Goal: Task Accomplishment & Management: Complete application form

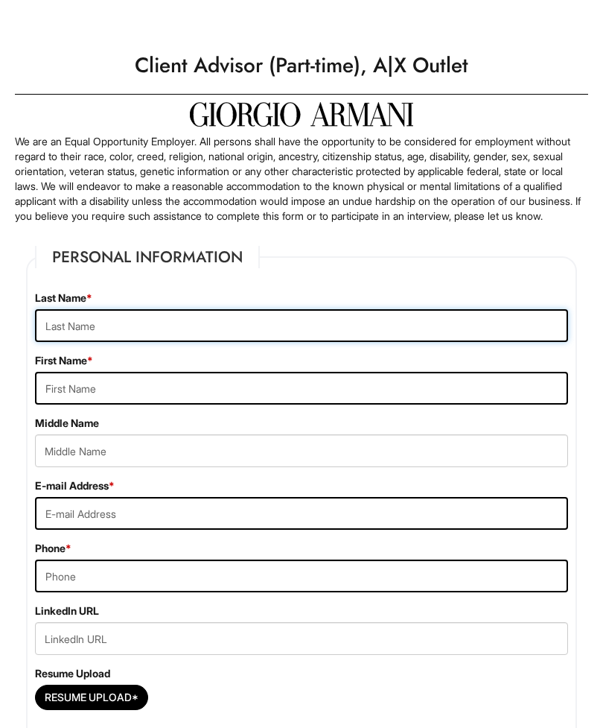
click at [358, 325] on input "text" at bounding box center [301, 325] width 533 height 33
click at [345, 342] on input "text" at bounding box center [301, 325] width 533 height 33
type input "Dayana"
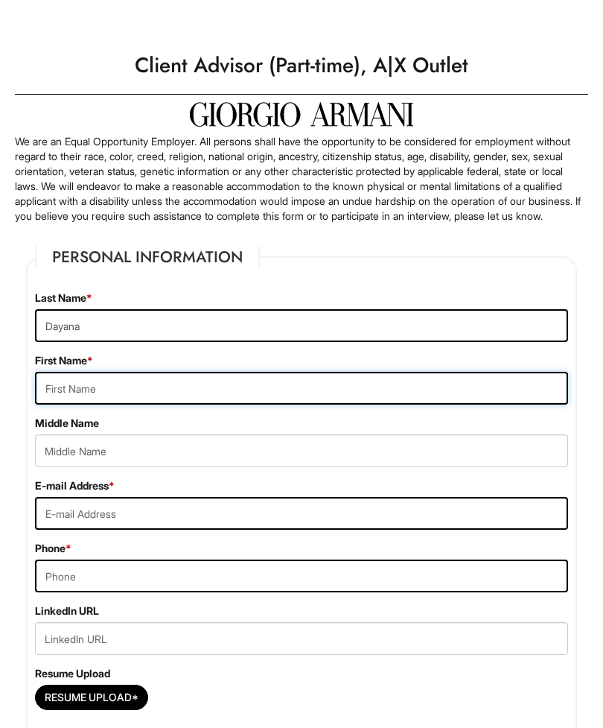
click at [311, 404] on input "text" at bounding box center [301, 388] width 533 height 33
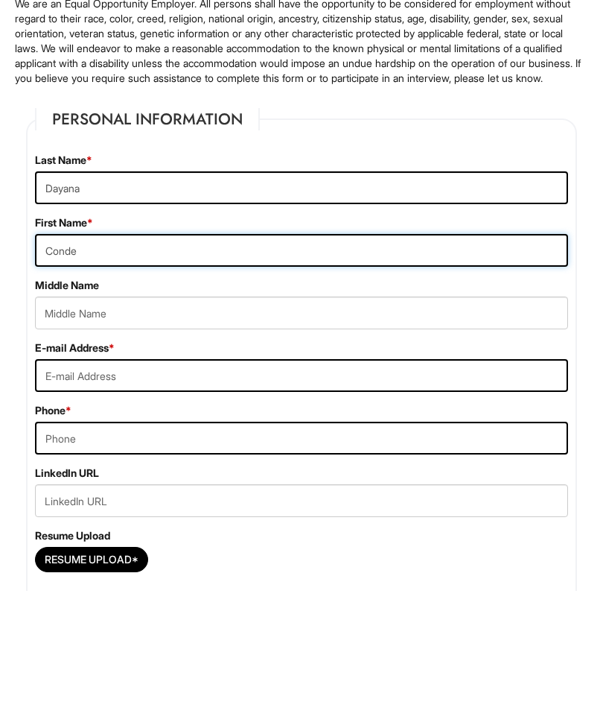
type input "Conde"
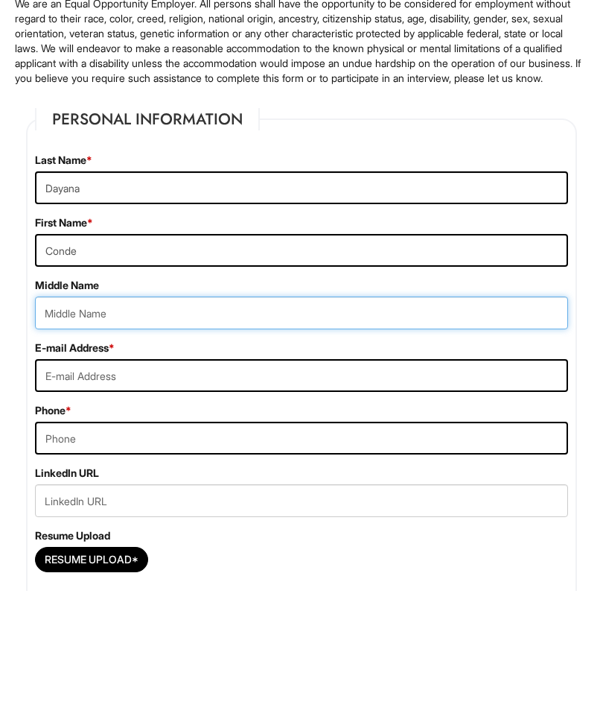
click at [395, 434] on input "text" at bounding box center [301, 450] width 533 height 33
type input "Nicole"
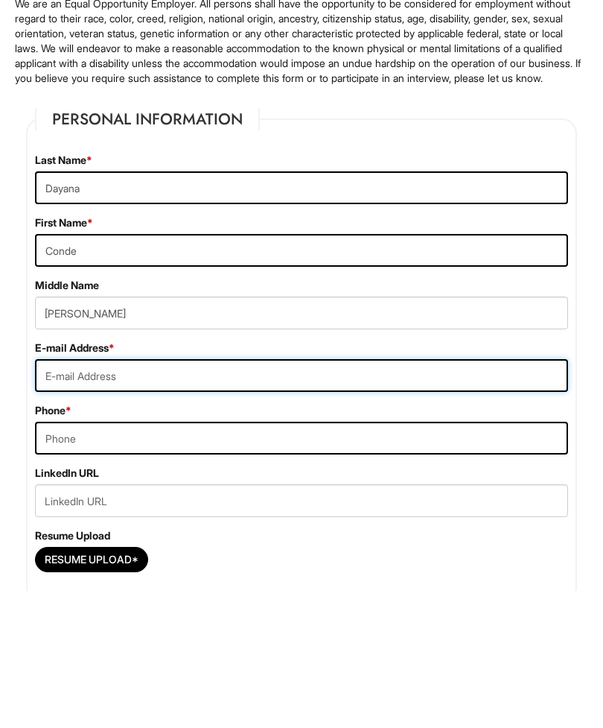
click at [359, 497] on input "email" at bounding box center [301, 513] width 533 height 33
type input "nico.lvmdz@gmail.com"
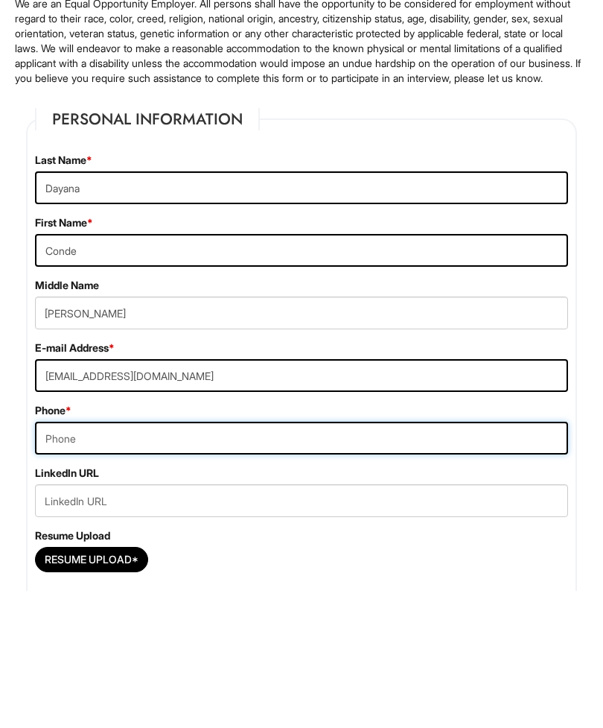
click at [302, 559] on input "tel" at bounding box center [301, 575] width 533 height 33
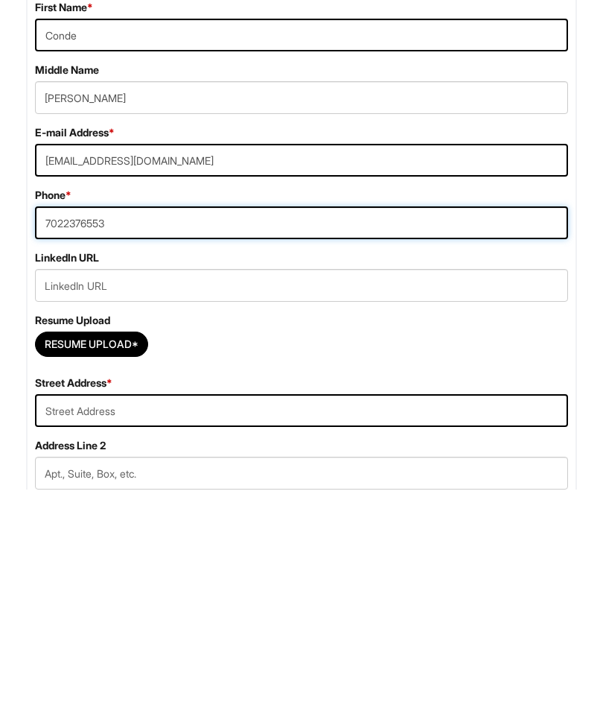
scroll to position [162, 0]
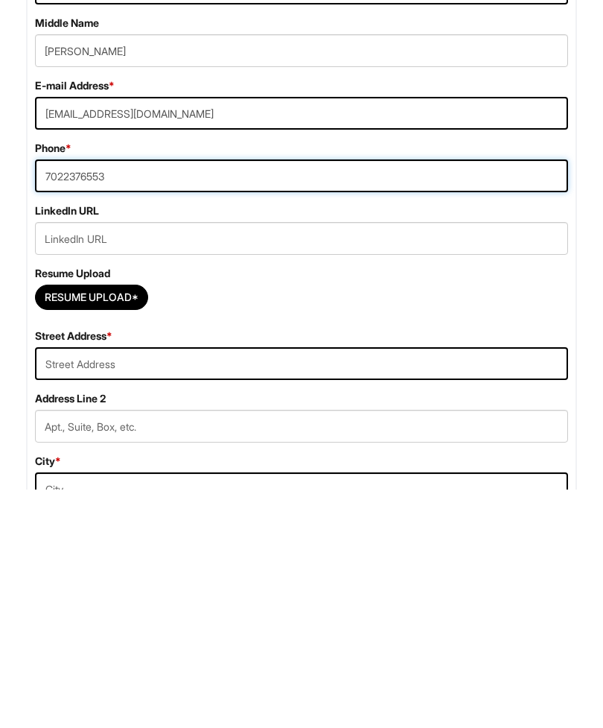
type input "7022376553"
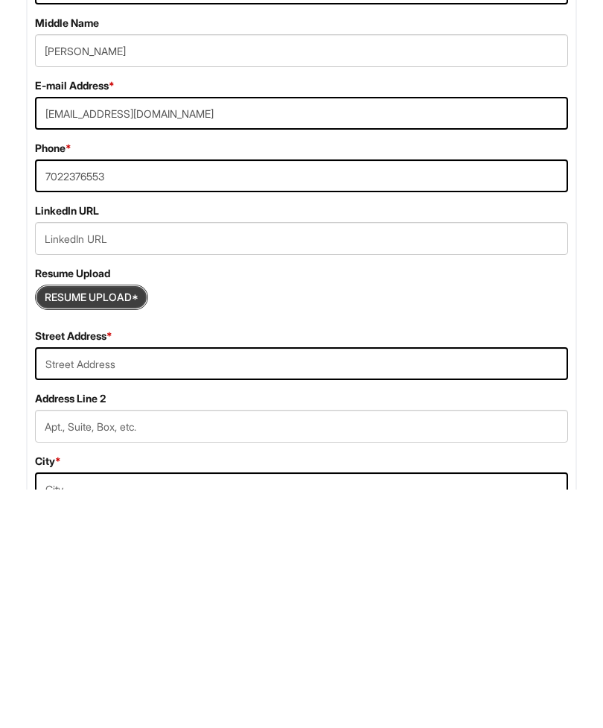
click at [133, 524] on input "Resume Upload*" at bounding box center [92, 536] width 112 height 24
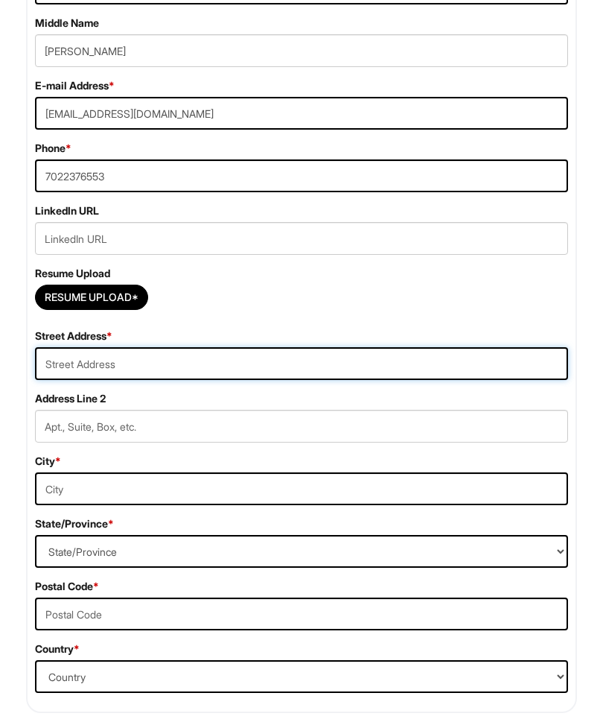
click at [381, 380] on input "text" at bounding box center [301, 363] width 533 height 33
type input "5000 via de palma dr 89146"
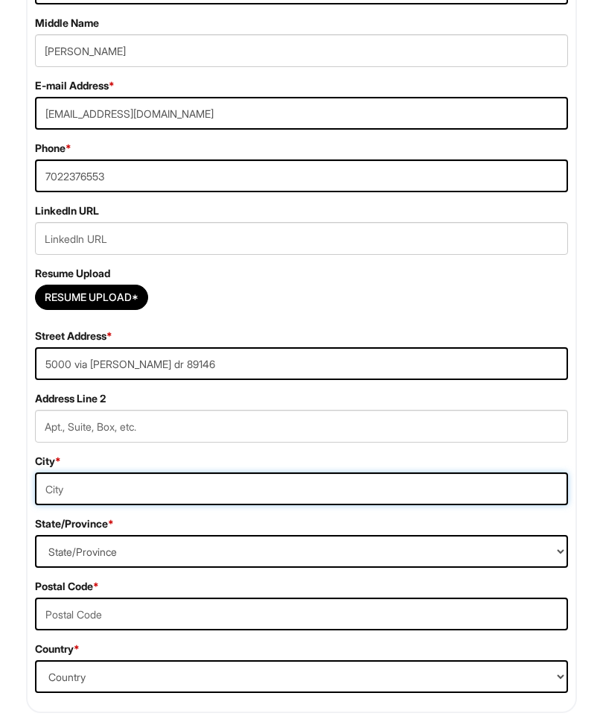
type input "Las vegas"
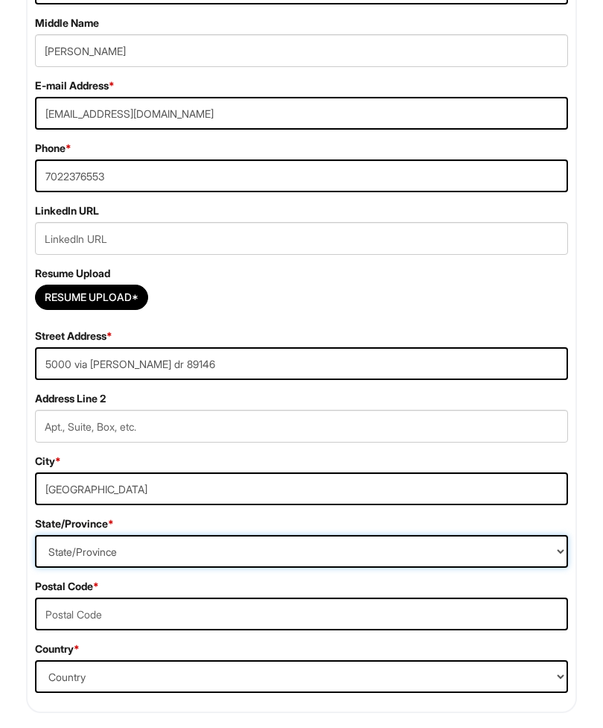
select select "NV"
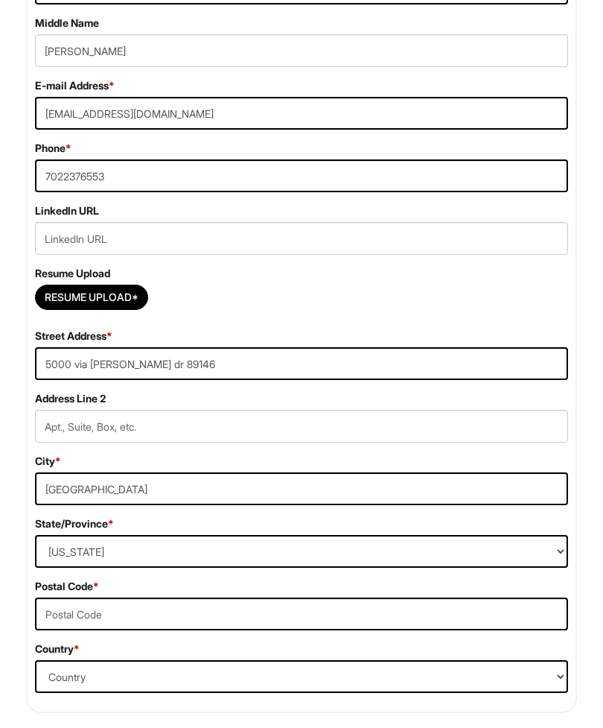
type input "2"
select select "[GEOGRAPHIC_DATA]"
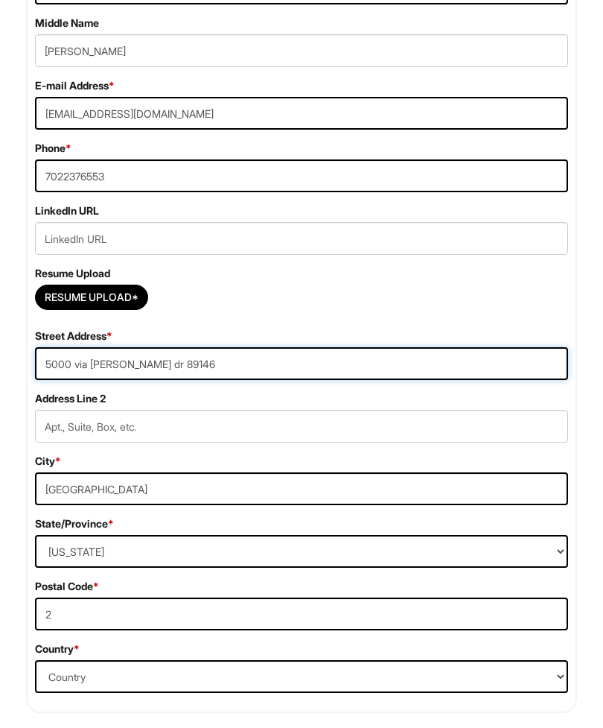
click at [416, 380] on input "5000 via de palma dr 89146" at bounding box center [301, 363] width 533 height 33
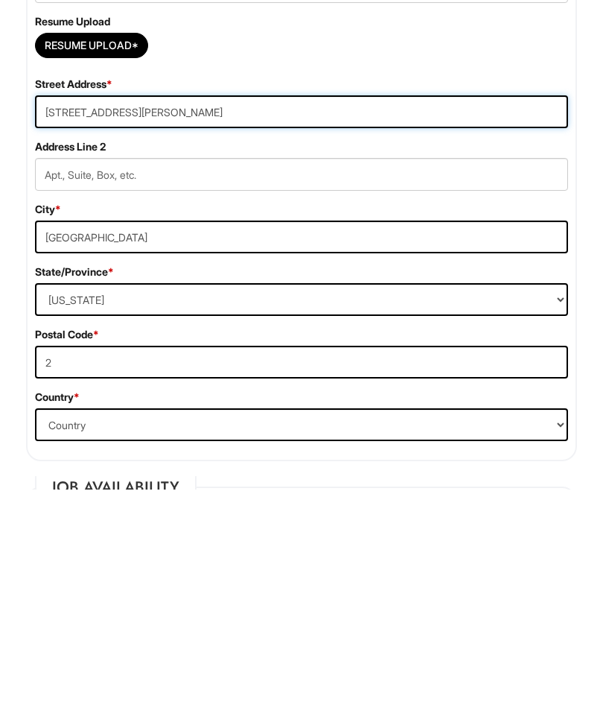
scroll to position [414, 0]
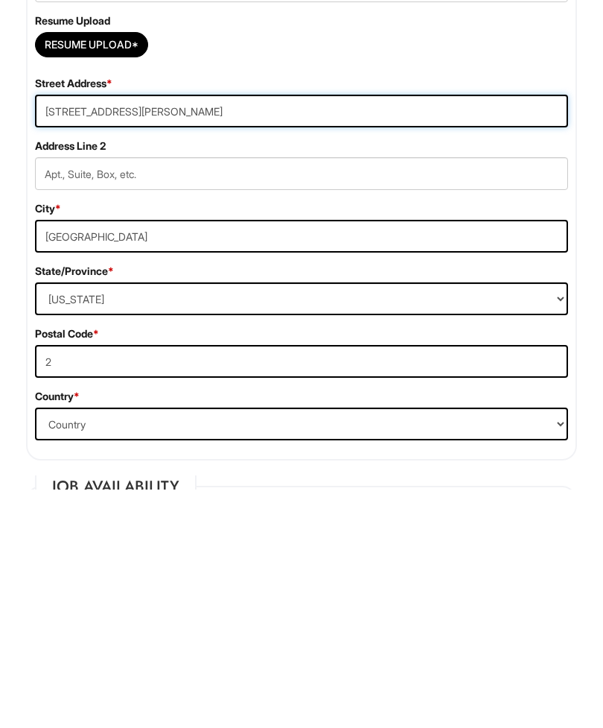
type input "5000 Via de Palma Drive"
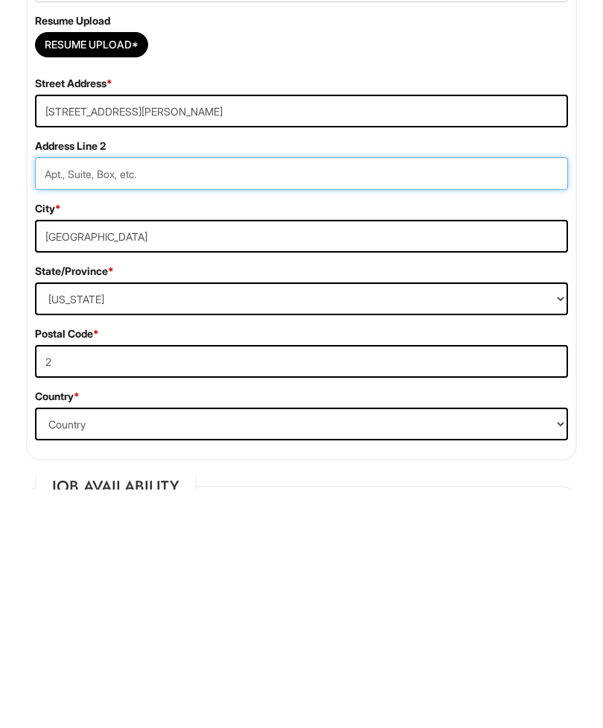
click at [384, 396] on input "text" at bounding box center [301, 412] width 533 height 33
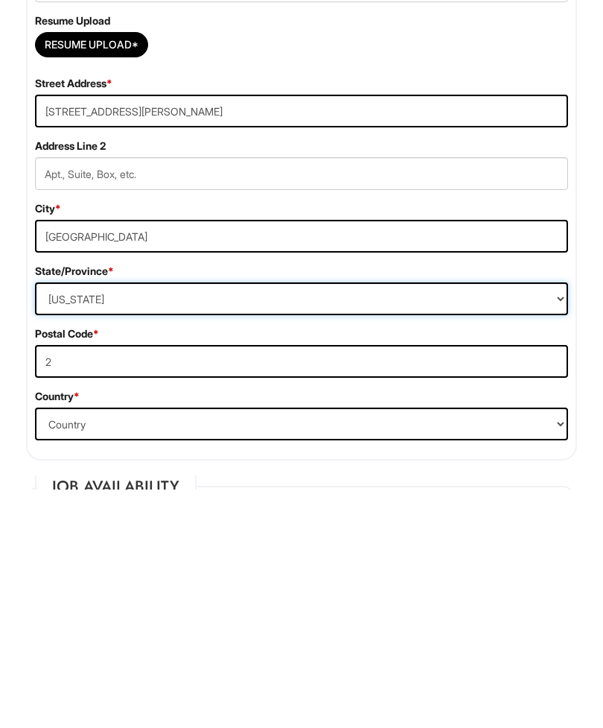
click at [329, 521] on select "State/Province ALABAMA ALASKA ARIZONA ARKANSAS CALIFORNIA COLORADO CONNECTICUT …" at bounding box center [301, 537] width 533 height 33
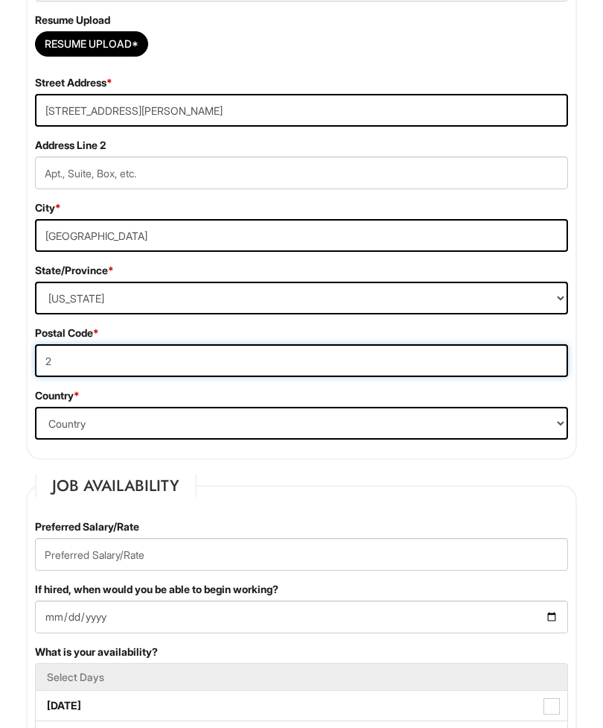
click at [493, 378] on input "2" at bounding box center [301, 361] width 533 height 33
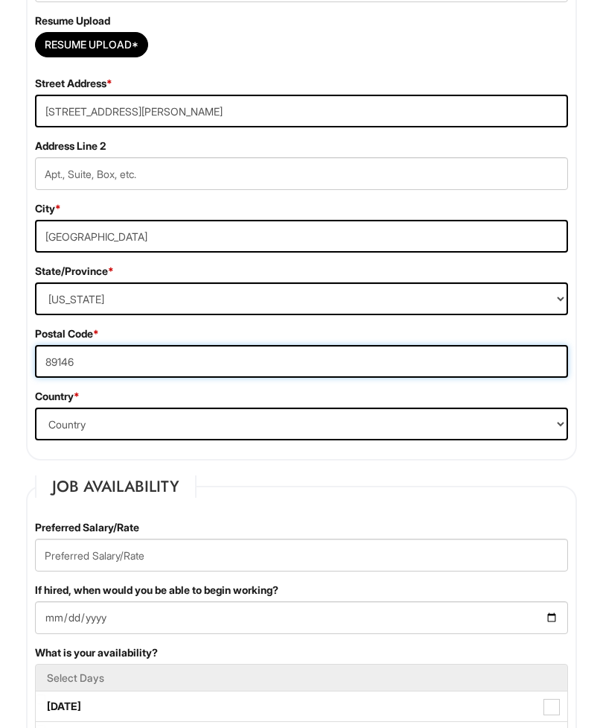
type input "89146"
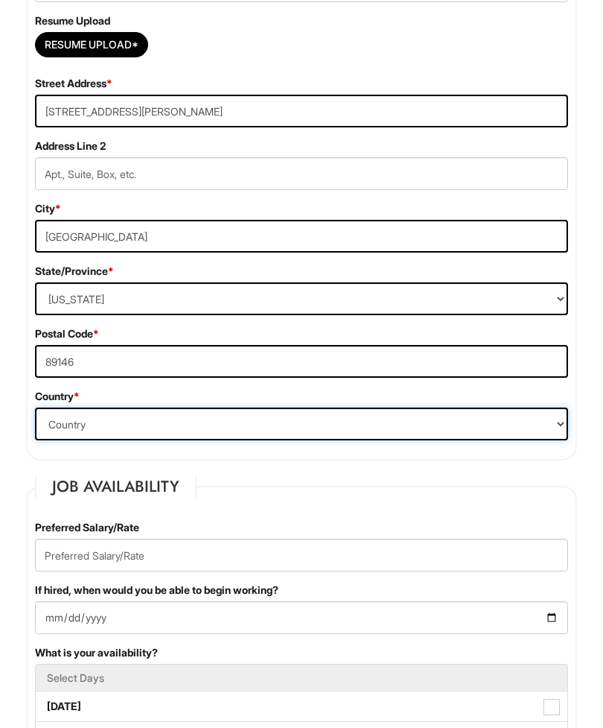
click at [398, 440] on select "Country Afghanistan Albania Algeria American Samoa Andorra Angola Anguilla Anta…" at bounding box center [301, 423] width 533 height 33
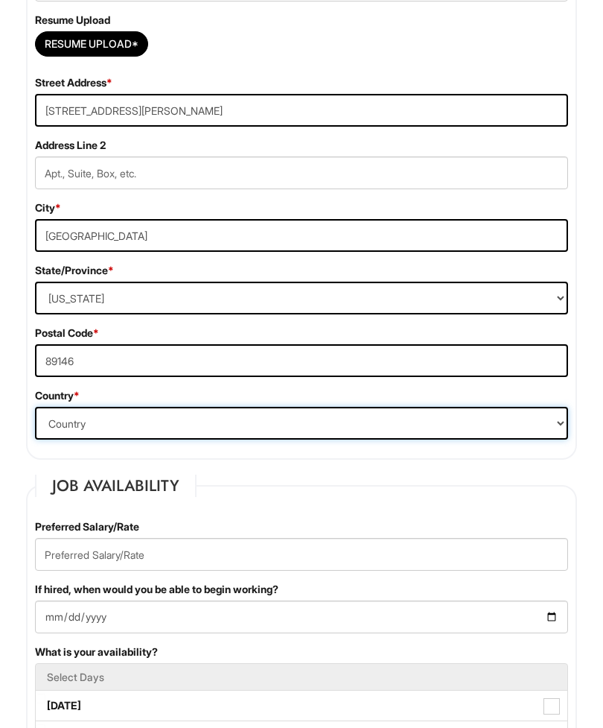
scroll to position [653, 0]
click at [379, 438] on select "Country Afghanistan Albania Algeria American Samoa Andorra Angola Anguilla Anta…" at bounding box center [301, 423] width 533 height 33
click at [55, 430] on select "Country Afghanistan Albania Algeria American Samoa Andorra Angola Anguilla Anta…" at bounding box center [301, 423] width 533 height 33
click at [59, 436] on select "Country Afghanistan Albania Algeria American Samoa Andorra Angola Anguilla Anta…" at bounding box center [301, 423] width 533 height 33
select select "[GEOGRAPHIC_DATA]"
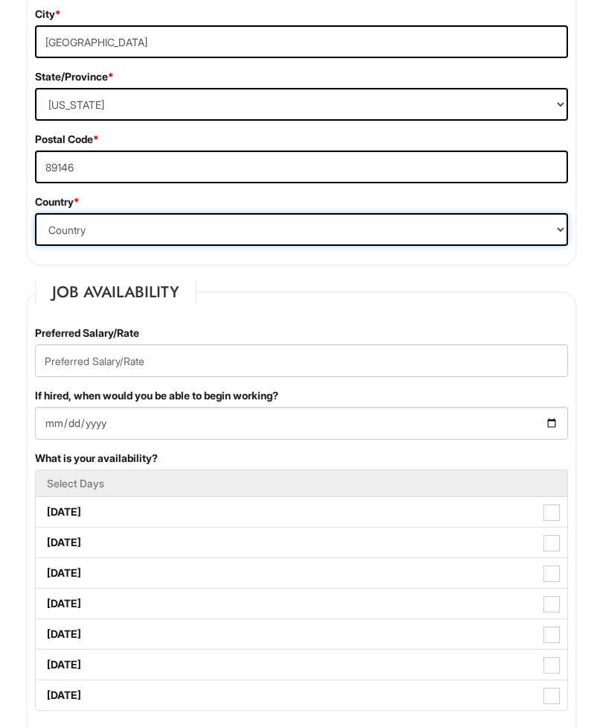
scroll to position [866, 0]
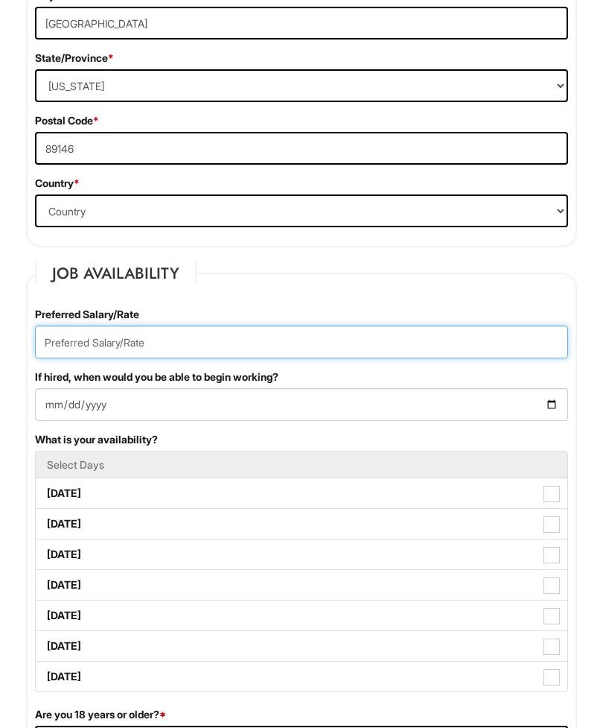
click at [317, 358] on input "text" at bounding box center [301, 341] width 533 height 33
type input "14"
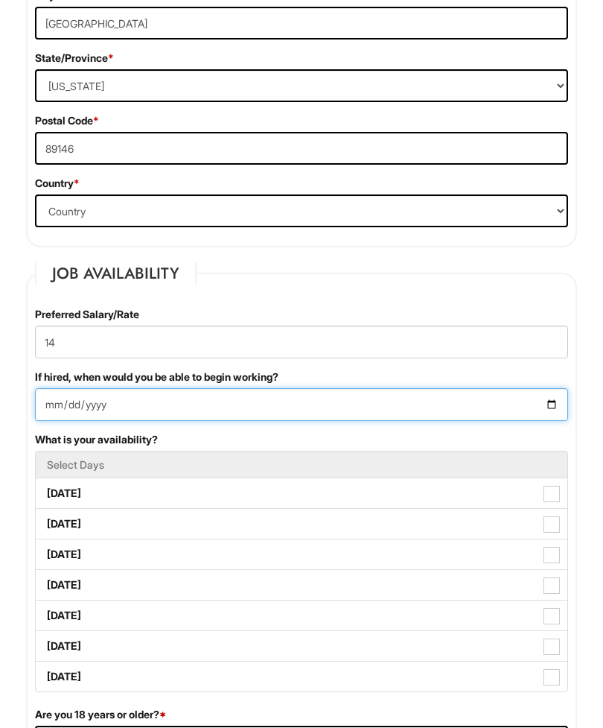
click at [485, 421] on input "If hired, when would you be able to begin working?" at bounding box center [301, 404] width 533 height 33
type input "2025-09-10"
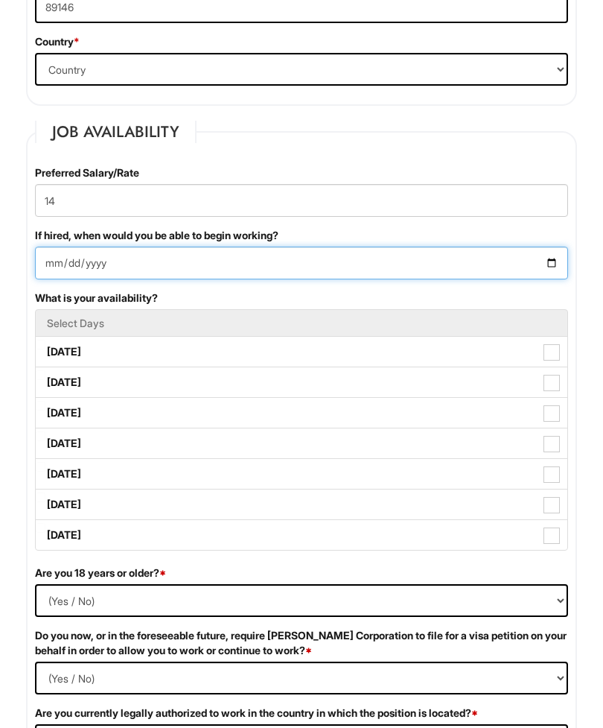
scroll to position [1020, 0]
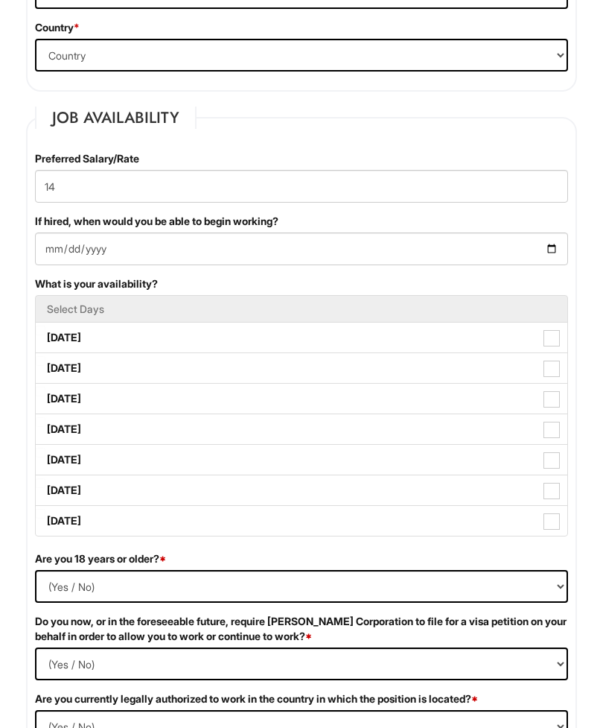
click at [216, 340] on label "[DATE]" at bounding box center [302, 338] width 532 height 30
click at [45, 336] on Available_Monday "[DATE]" at bounding box center [41, 331] width 10 height 10
checkbox Available_Monday "true"
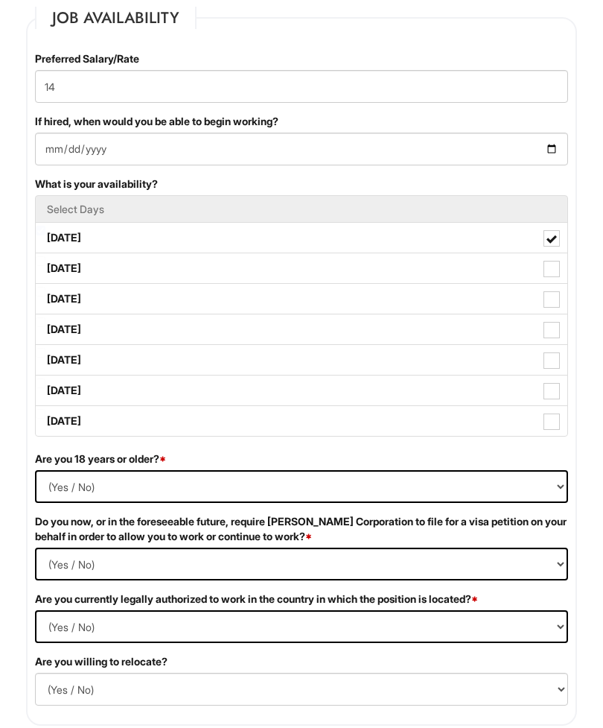
click at [247, 283] on label "[DATE]" at bounding box center [302, 269] width 532 height 30
click at [45, 267] on Available_Tuesday "[DATE]" at bounding box center [41, 262] width 10 height 10
checkbox Available_Tuesday "true"
click at [217, 314] on label "[DATE]" at bounding box center [302, 299] width 532 height 30
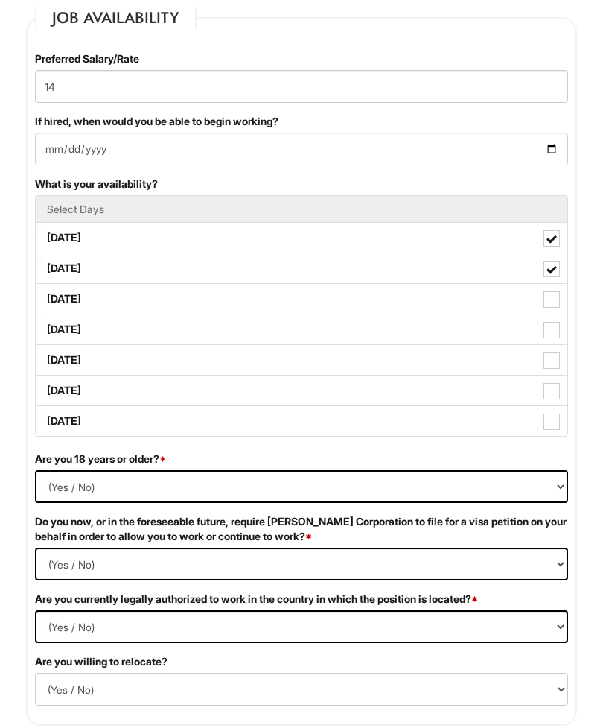
click at [45, 296] on Available_Wednesday "[DATE]" at bounding box center [41, 292] width 10 height 10
checkbox Available_Wednesday "true"
click at [189, 344] on label "[DATE]" at bounding box center [302, 329] width 532 height 30
click at [45, 327] on Available_Thursday "[DATE]" at bounding box center [41, 322] width 10 height 10
checkbox Available_Thursday "true"
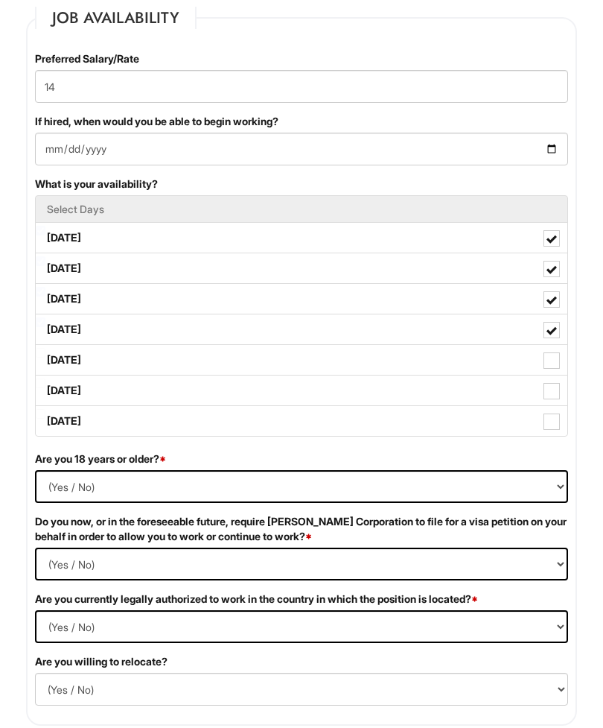
click at [170, 371] on label "[DATE]" at bounding box center [302, 360] width 532 height 30
click at [45, 358] on Available_Friday "[DATE]" at bounding box center [41, 353] width 10 height 10
checkbox Available_Friday "true"
click at [155, 398] on label "[DATE]" at bounding box center [302, 390] width 532 height 30
click at [45, 388] on Available_Saturday "[DATE]" at bounding box center [41, 383] width 10 height 10
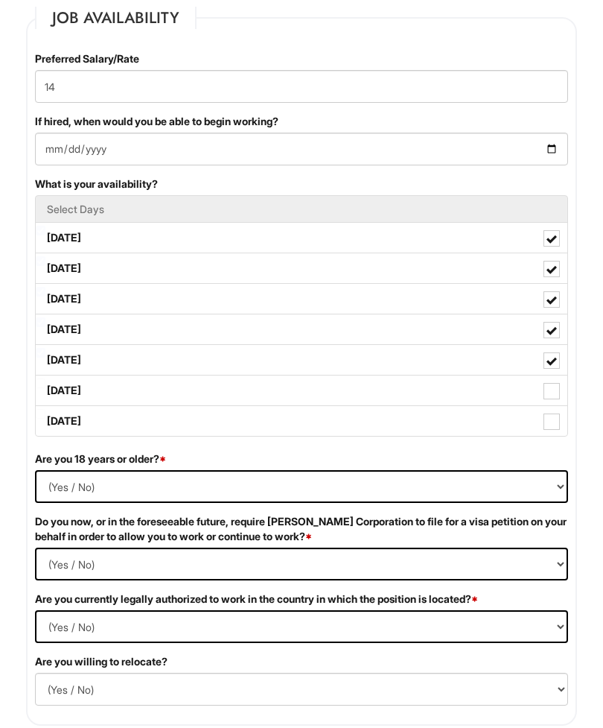
checkbox Available_Saturday "true"
click at [142, 432] on label "[DATE]" at bounding box center [302, 421] width 532 height 30
click at [45, 419] on Available_Sunday "[DATE]" at bounding box center [41, 414] width 10 height 10
checkbox Available_Sunday "true"
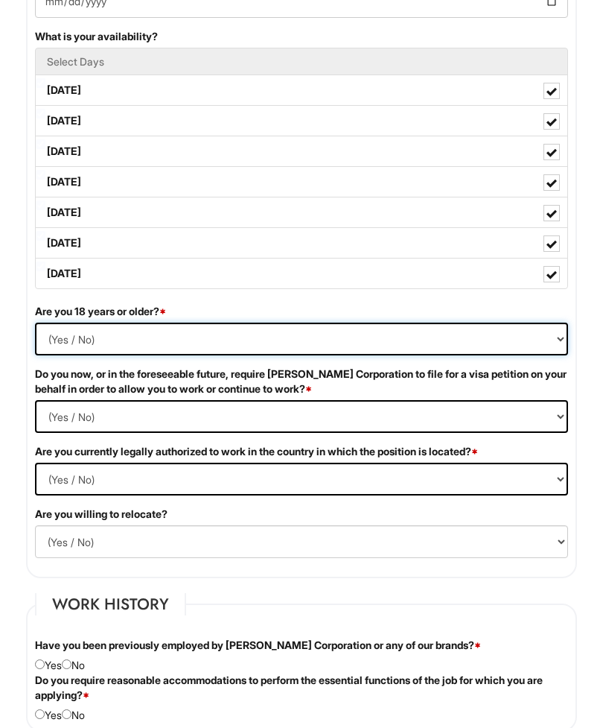
click at [255, 356] on select "(Yes / No) Yes No" at bounding box center [301, 339] width 533 height 33
select select "No"
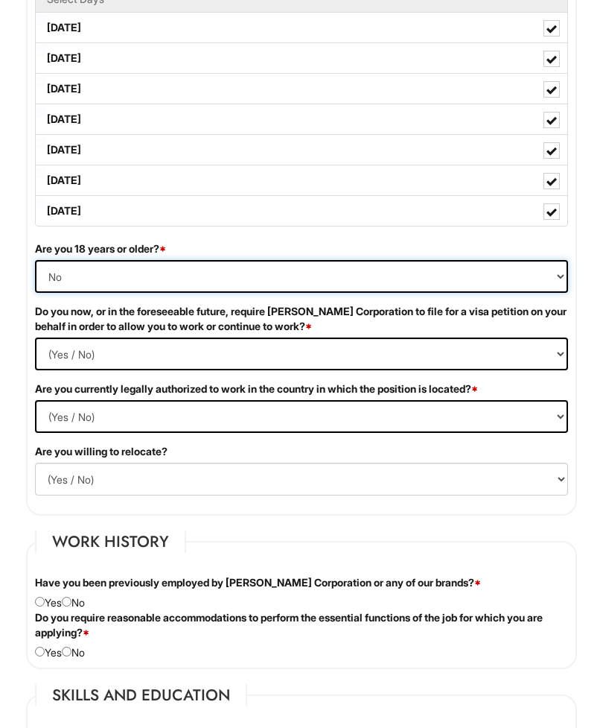
scroll to position [1330, 0]
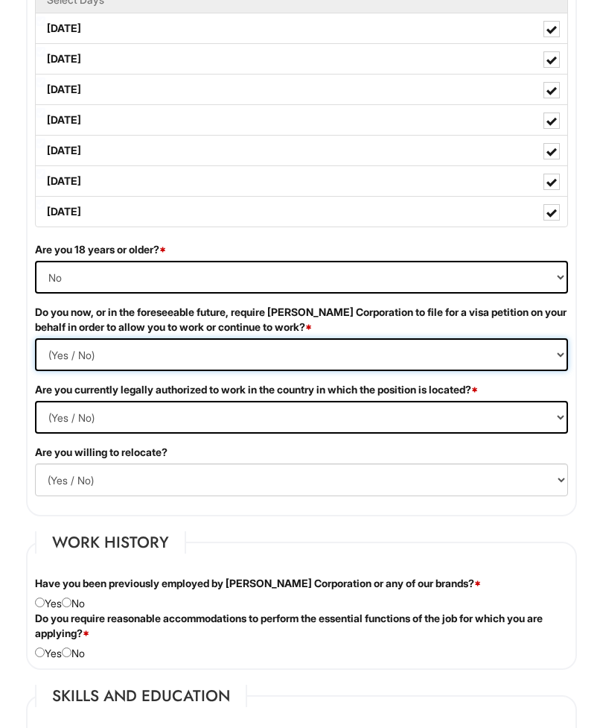
click at [257, 371] on Required "(Yes / No) Yes No" at bounding box center [301, 354] width 533 height 33
select Required "No"
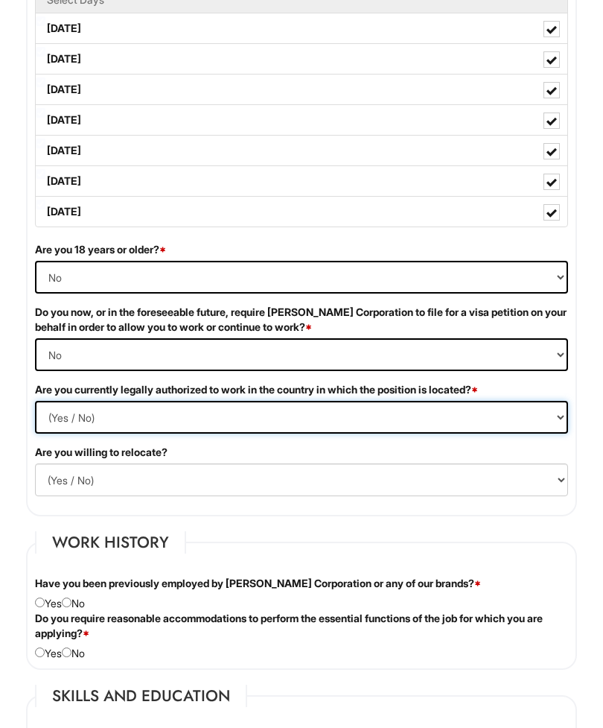
click at [239, 419] on select "(Yes / No) Yes No" at bounding box center [301, 417] width 533 height 33
select select "Yes"
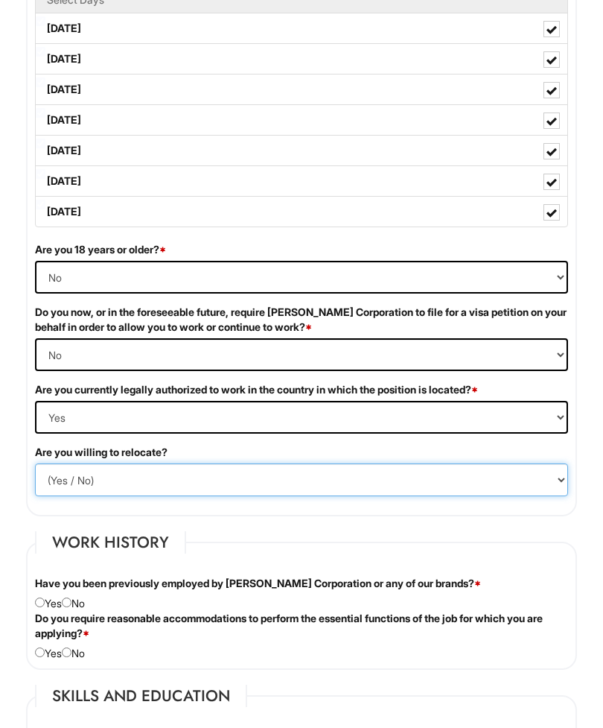
click at [191, 493] on select "(Yes / No) No Yes" at bounding box center [301, 479] width 533 height 33
click at [169, 496] on select "(Yes / No) No Yes" at bounding box center [301, 479] width 533 height 33
select select "Y"
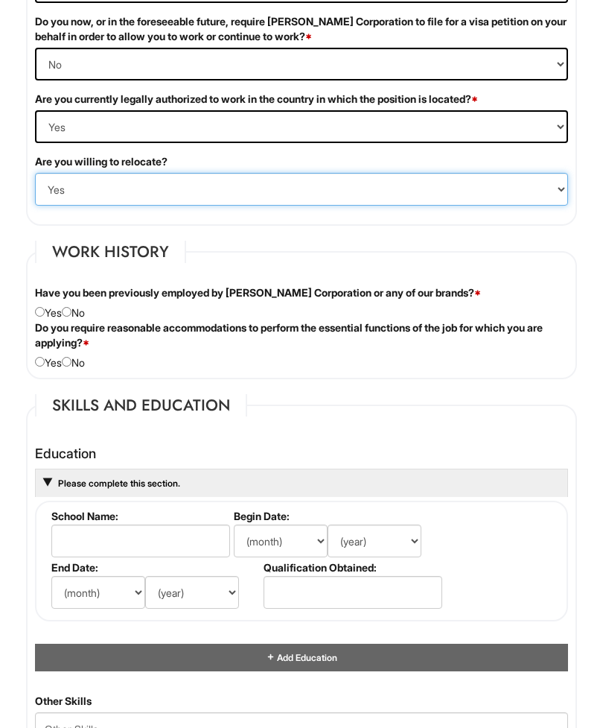
scroll to position [1623, 0]
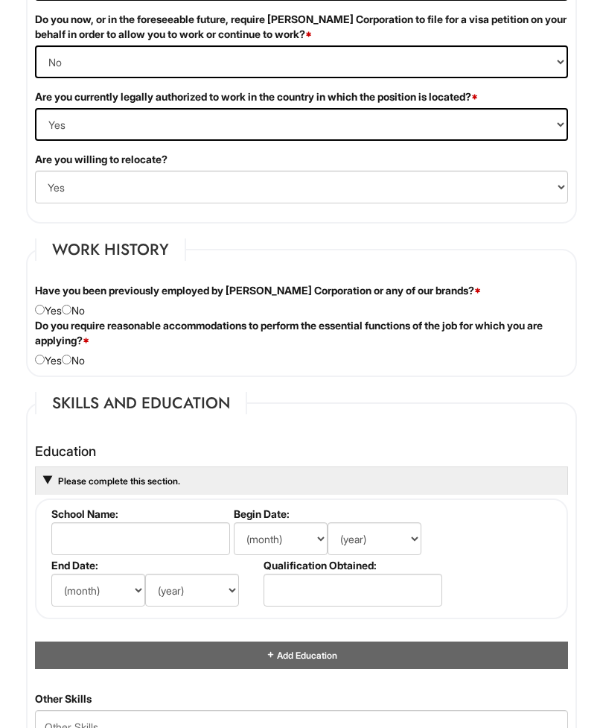
click at [72, 314] on input "radio" at bounding box center [67, 310] width 10 height 10
radio input "true"
click at [72, 364] on input "radio" at bounding box center [67, 360] width 10 height 10
radio input "true"
click at [40, 364] on input "radio" at bounding box center [40, 360] width 10 height 10
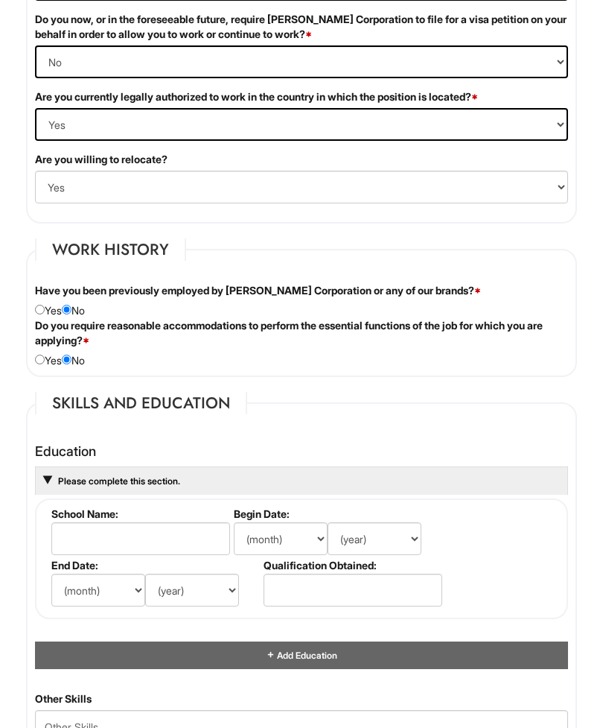
radio input "true"
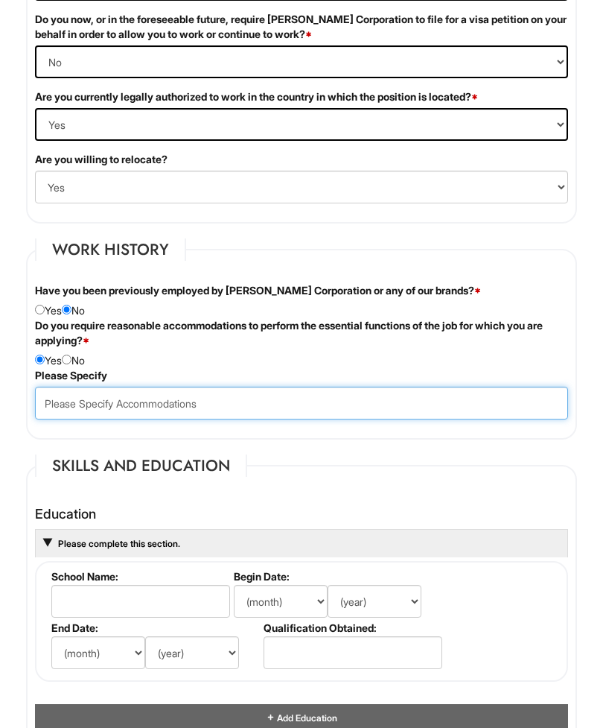
click at [464, 417] on input "text" at bounding box center [301, 403] width 533 height 33
type input "Task"
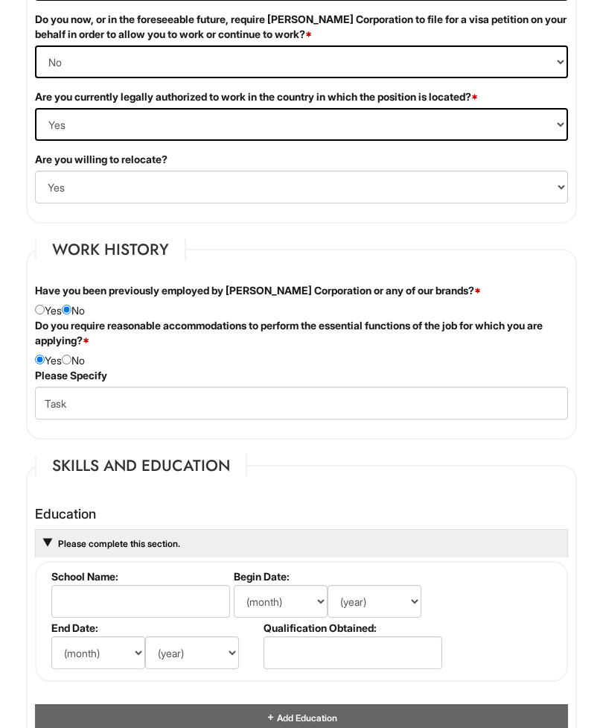
click at [72, 364] on input "radio" at bounding box center [67, 360] width 10 height 10
radio input "true"
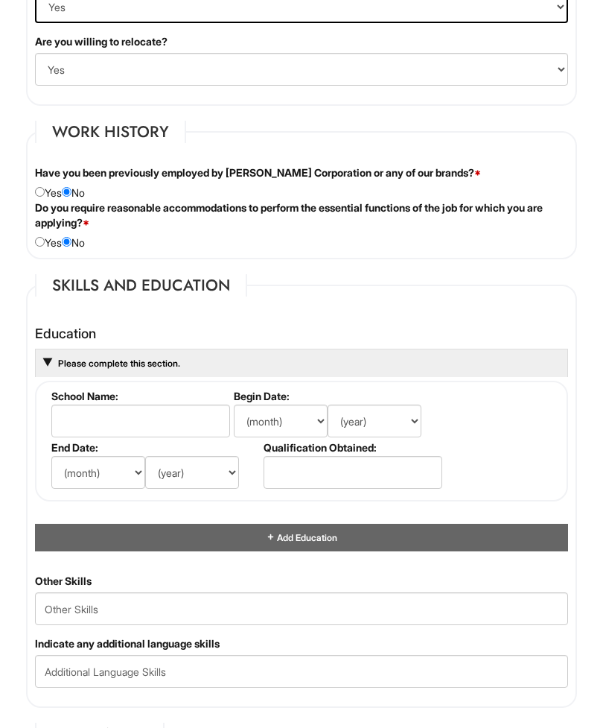
scroll to position [1741, 0]
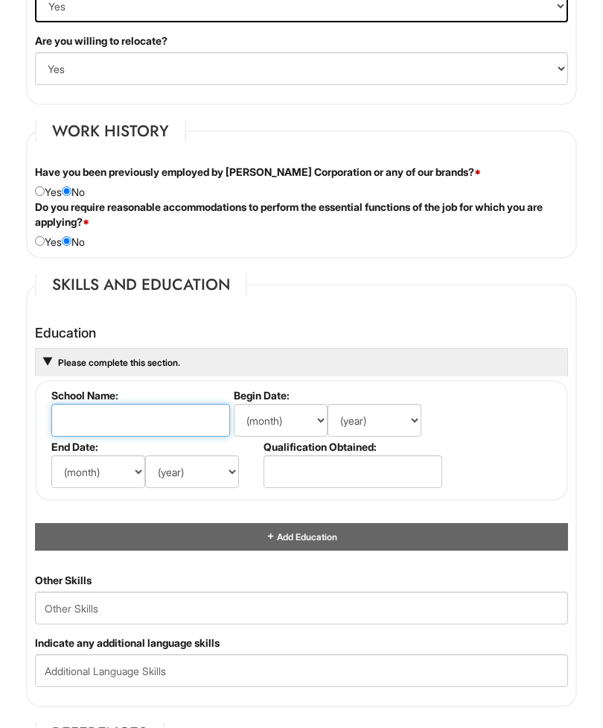
click at [164, 423] on input "text" at bounding box center [140, 420] width 179 height 33
type input "Durango High school"
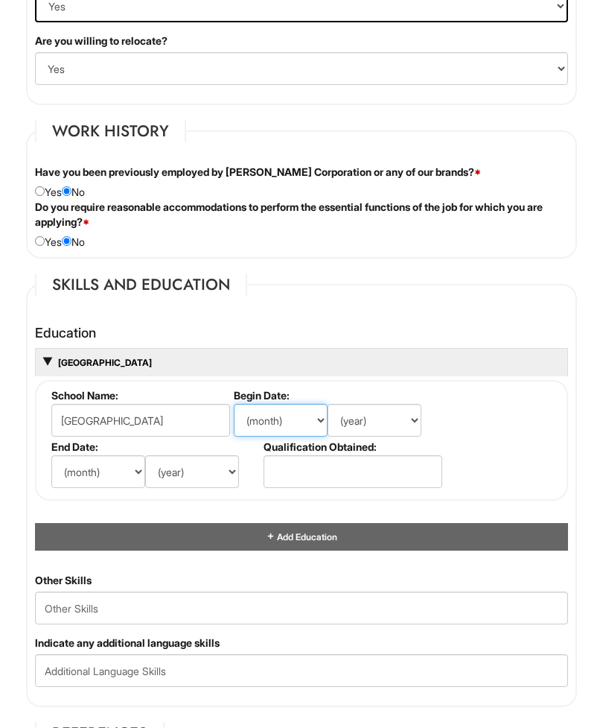
click at [274, 436] on select "(month) Jan Feb Mar Apr May Jun Jul Aug Sep Oct Nov Dec" at bounding box center [281, 420] width 94 height 33
select select "8"
click at [395, 436] on select "(year) 2029 2028 2027 2026 2025 2024 2023 2022 2021 2020 2019 2018 2017 2016 20…" at bounding box center [375, 420] width 94 height 33
click at [386, 436] on select "(year) 2029 2028 2027 2026 2025 2024 2023 2022 2021 2020 2019 2018 2017 2016 20…" at bounding box center [375, 420] width 94 height 33
select select "2023"
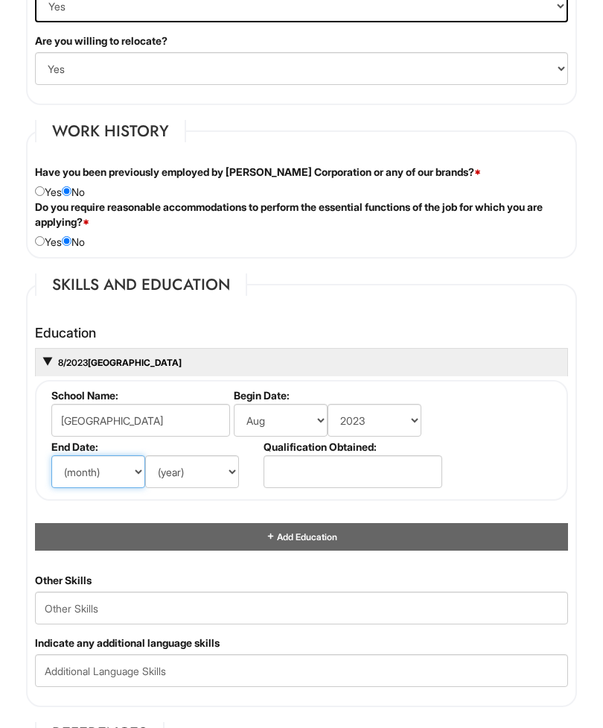
click at [97, 488] on select "(month) Jan Feb Mar Apr May Jun Jul Aug Sep Oct Nov Dec" at bounding box center [98, 471] width 94 height 33
click at [71, 484] on select "(month) Jan Feb Mar Apr May Jun Jul Aug Sep Oct Nov Dec" at bounding box center [98, 471] width 94 height 33
select select "5"
click at [197, 486] on select "(year) 2029 2028 2027 2026 2025 2024 2023 2022 2021 2020 2019 2018 2017 2016 20…" at bounding box center [192, 471] width 94 height 33
click at [215, 488] on select "(year) 2029 2028 2027 2026 2025 2024 2023 2022 2021 2020 2019 2018 2017 2016 20…" at bounding box center [192, 471] width 94 height 33
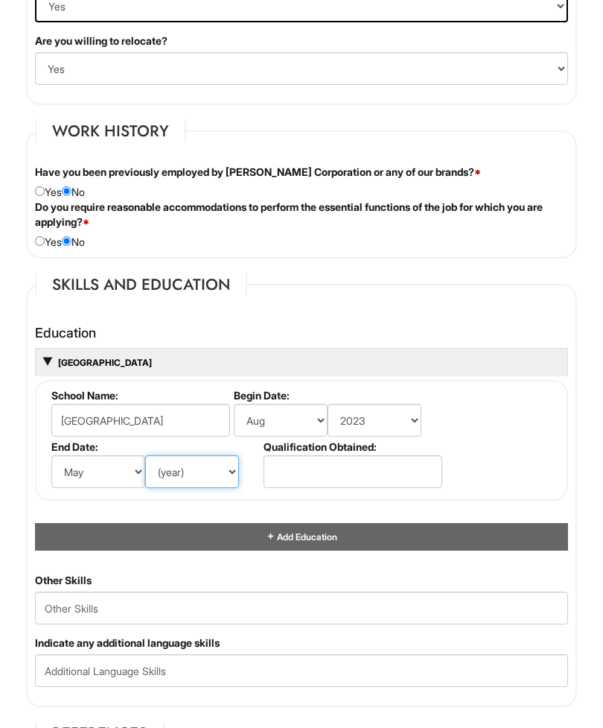
click at [224, 482] on select "(year) 2029 2028 2027 2026 2025 2024 2023 2022 2021 2020 2019 2018 2017 2016 20…" at bounding box center [192, 471] width 94 height 33
click at [217, 488] on select "(year) 2029 2028 2027 2026 2025 2024 2023 2022 2021 2020 2019 2018 2017 2016 20…" at bounding box center [192, 471] width 94 height 33
select select "2026"
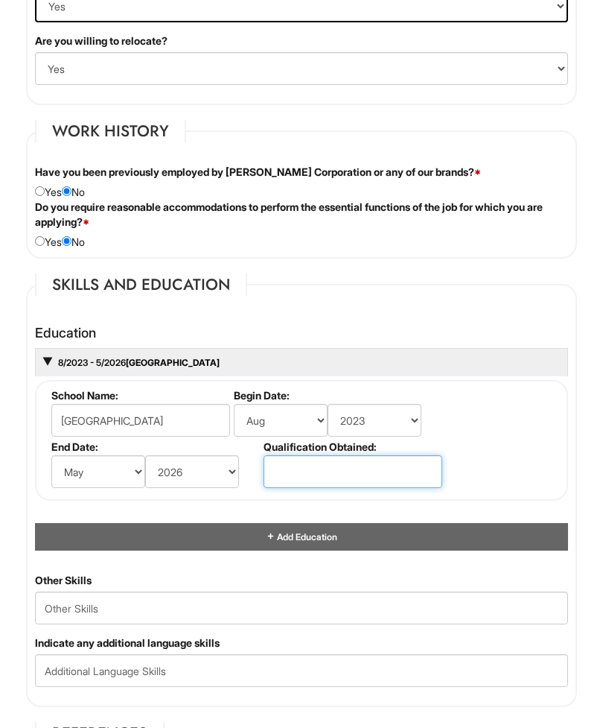
click at [395, 488] on input "text" at bounding box center [353, 471] width 179 height 33
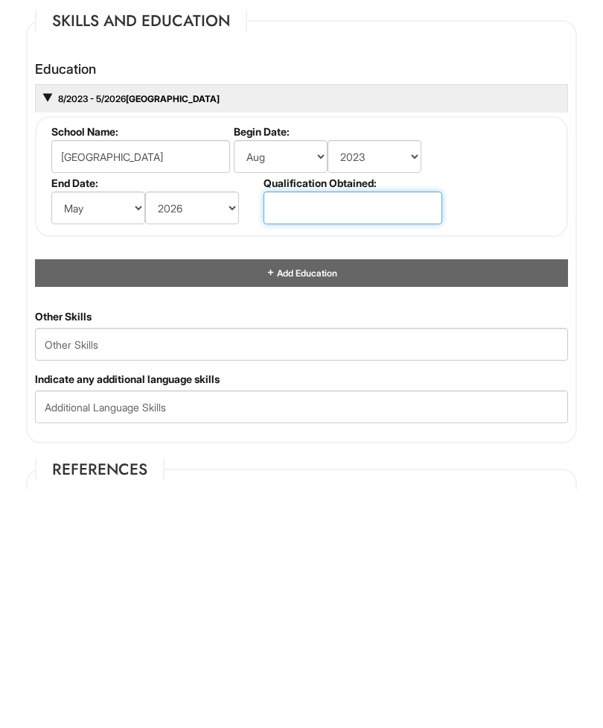
scroll to position [1787, 0]
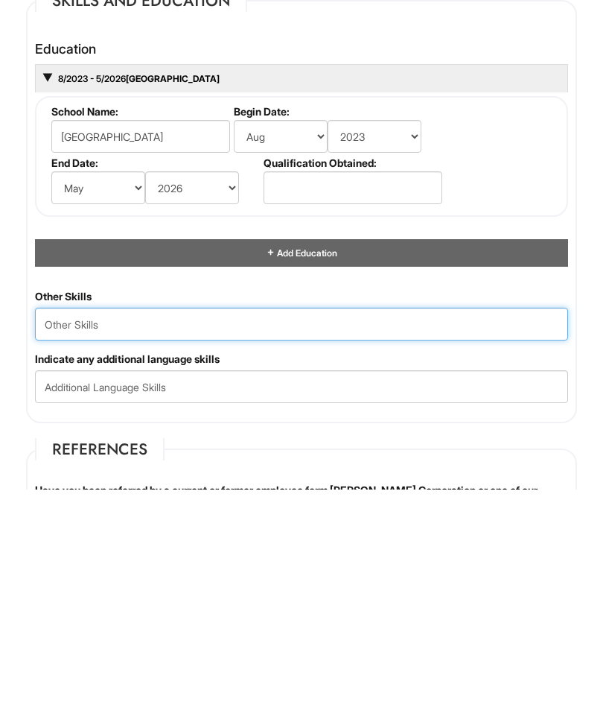
click at [446, 546] on Skills "text" at bounding box center [301, 562] width 533 height 33
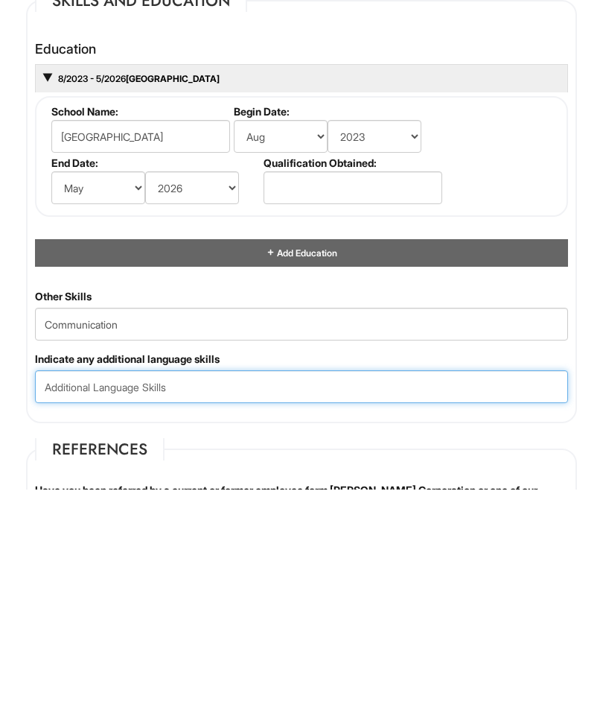
click at [375, 609] on input "text" at bounding box center [301, 625] width 533 height 33
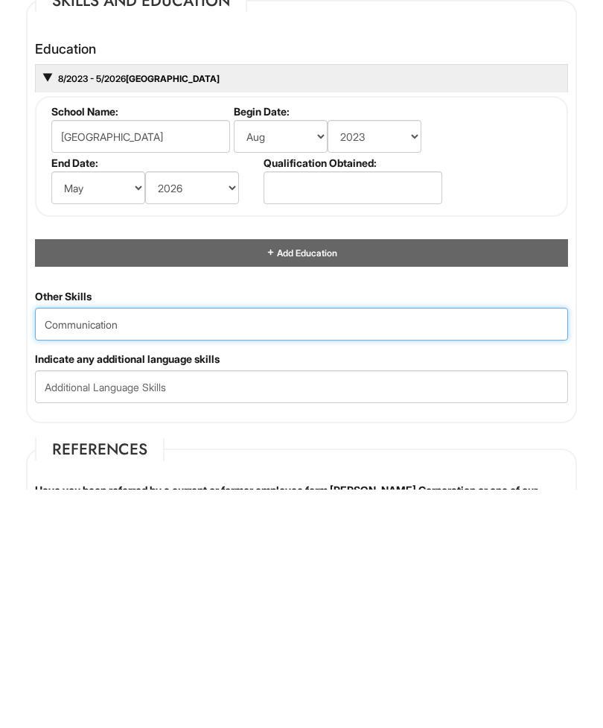
click at [422, 546] on Skills "Communication" at bounding box center [301, 562] width 533 height 33
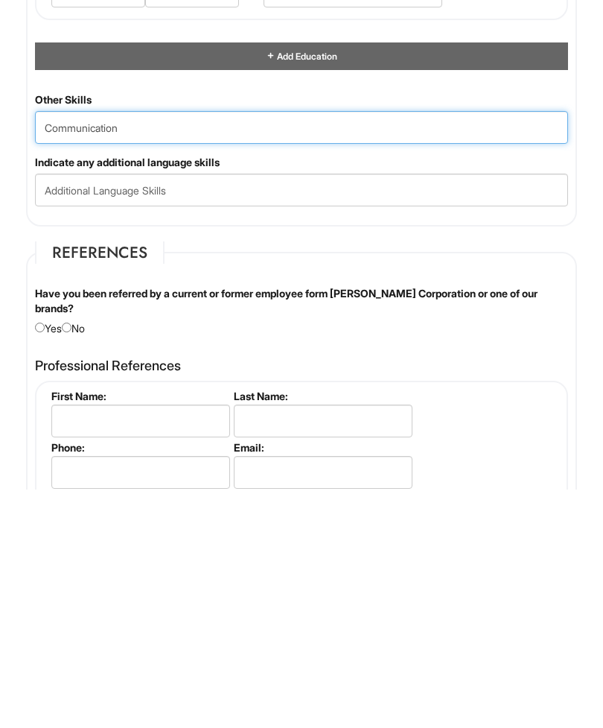
scroll to position [1986, 0]
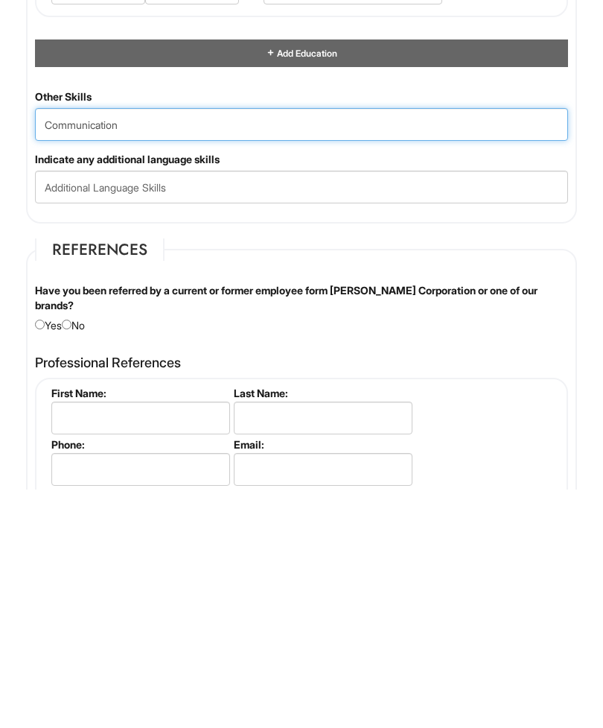
click at [490, 346] on Skills "Communication" at bounding box center [301, 362] width 533 height 33
type Skills "C"
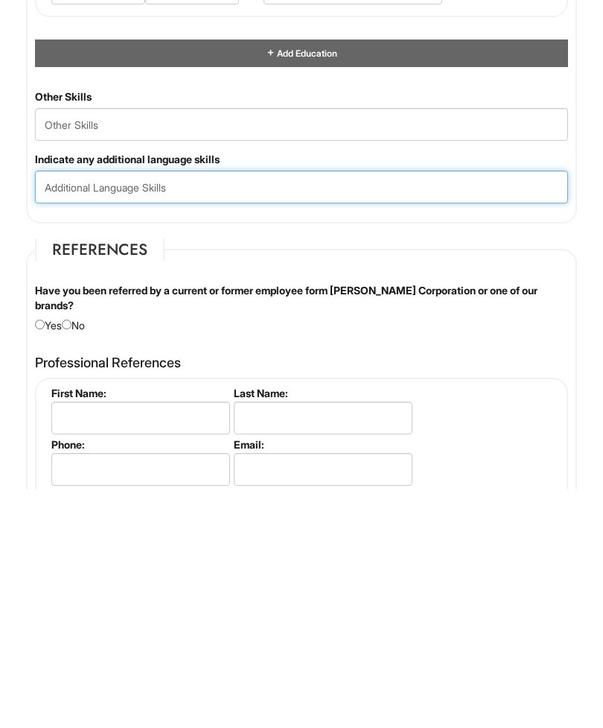
click at [502, 409] on input "text" at bounding box center [301, 425] width 533 height 33
type input "Spanish"
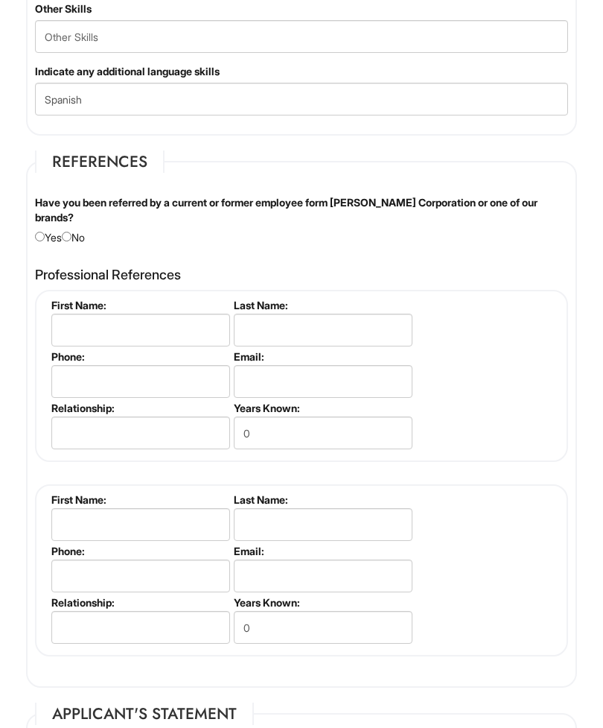
scroll to position [2322, 0]
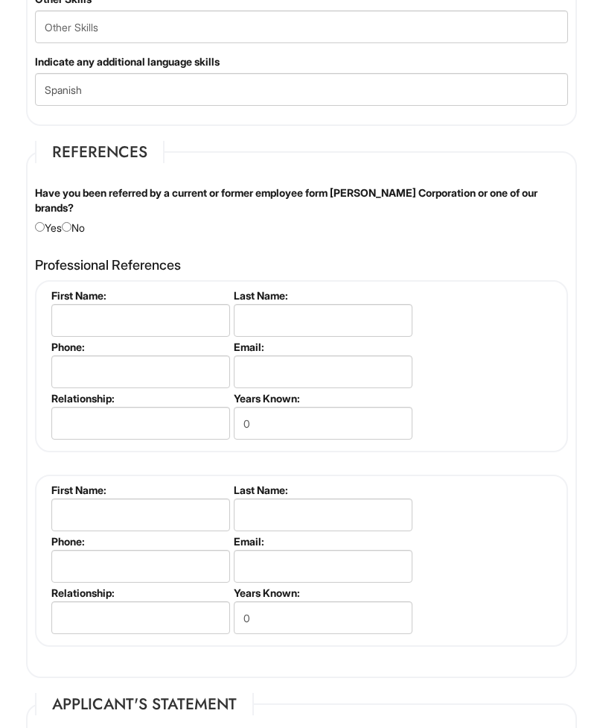
click at [72, 232] on input "radio" at bounding box center [67, 228] width 10 height 10
radio input "true"
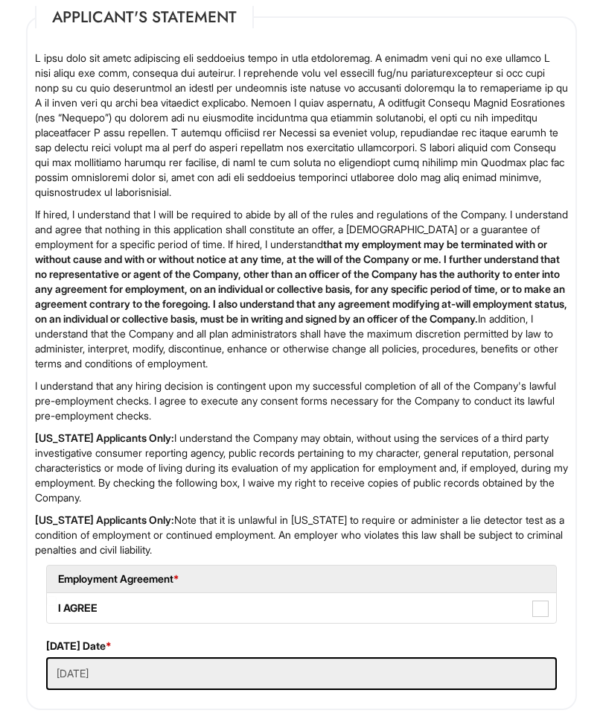
scroll to position [3129, 0]
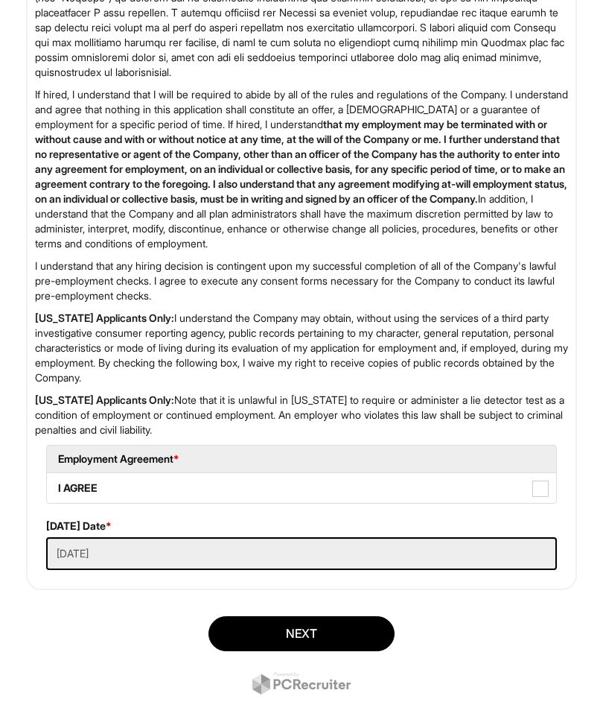
click at [536, 497] on span at bounding box center [541, 488] width 16 height 16
click at [57, 486] on AGREE "I AGREE" at bounding box center [52, 481] width 10 height 10
checkbox AGREE "true"
click at [369, 640] on button "Next" at bounding box center [302, 633] width 186 height 35
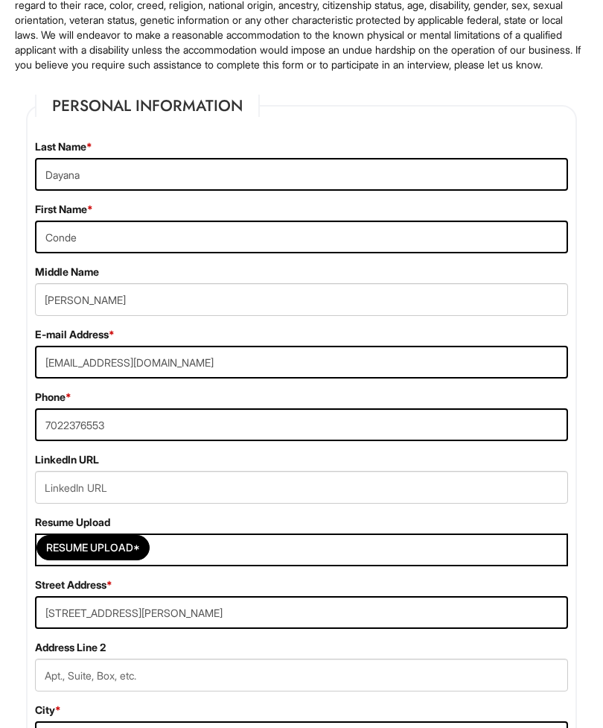
scroll to position [182, 0]
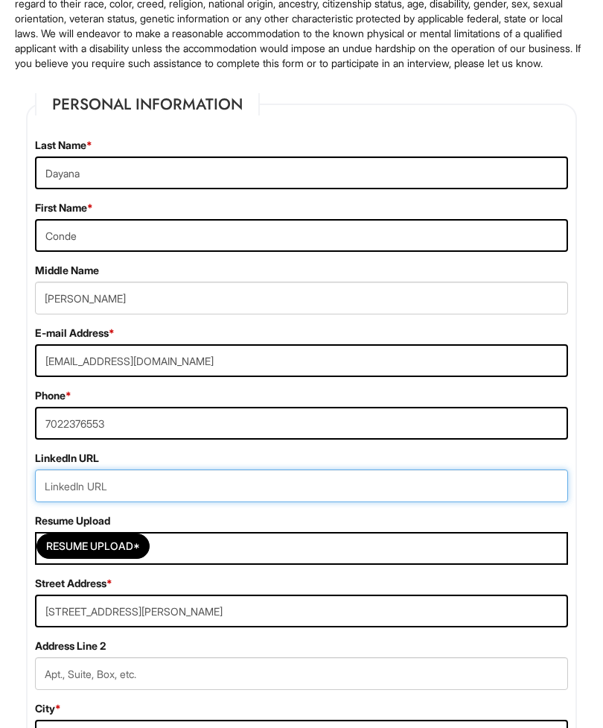
click at [387, 496] on input "url" at bounding box center [301, 485] width 533 height 33
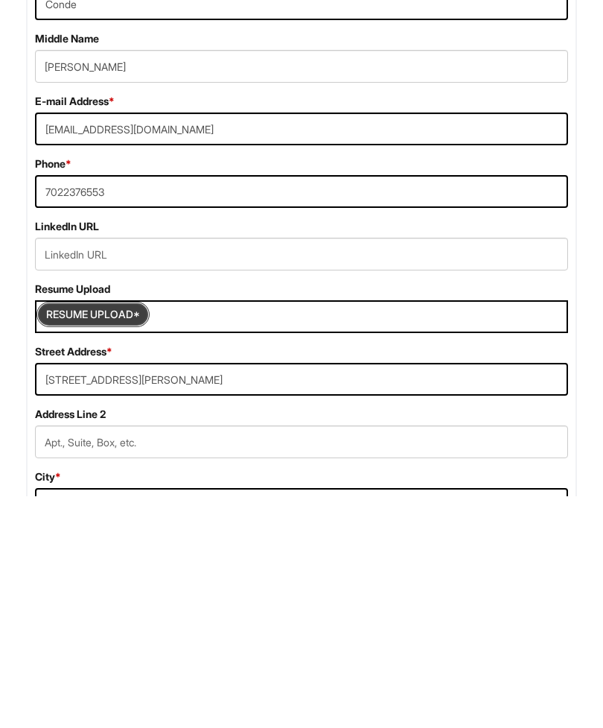
click at [74, 534] on input "Resume Upload*" at bounding box center [93, 546] width 112 height 24
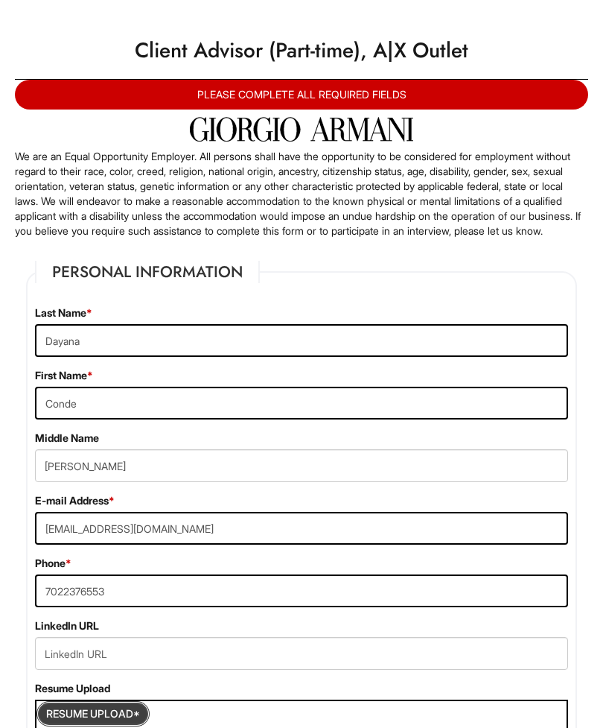
scroll to position [0, 0]
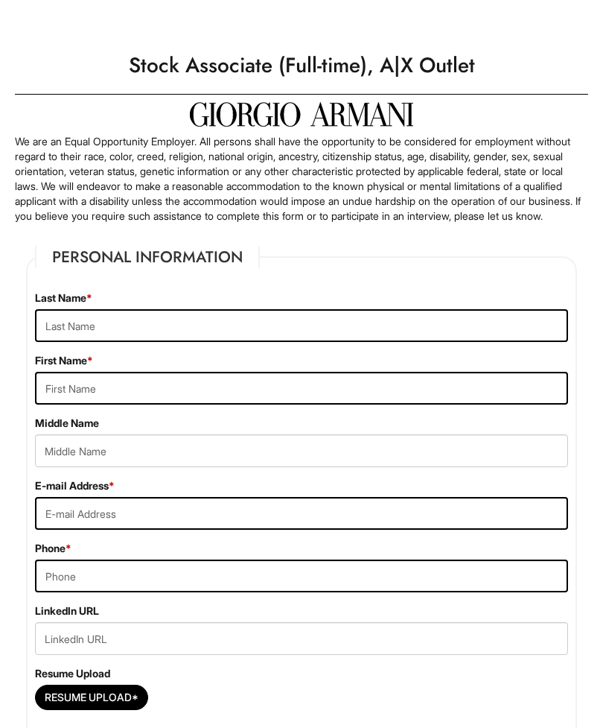
click at [257, 1] on div "Please Complete This Form" at bounding box center [301, 15] width 603 height 30
